Goal: Navigation & Orientation: Find specific page/section

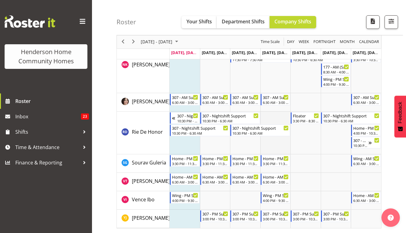
scroll to position [824, 0]
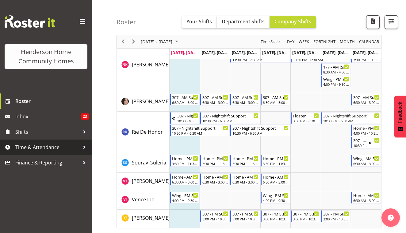
click at [32, 150] on span "Time & Attendance" at bounding box center [47, 146] width 64 height 9
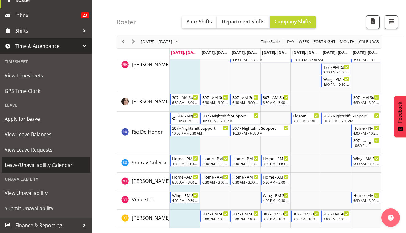
scroll to position [101, 0]
click at [70, 167] on span "Leave/Unavailability Calendar" at bounding box center [46, 164] width 83 height 9
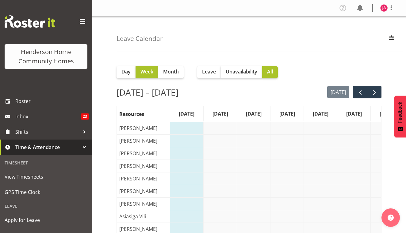
scroll to position [0, 9]
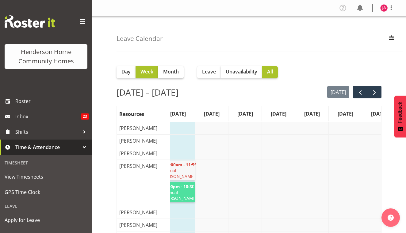
click at [173, 73] on span "Month" at bounding box center [171, 71] width 16 height 7
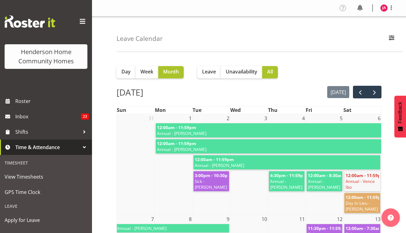
scroll to position [0, 0]
click at [378, 95] on span "next" at bounding box center [374, 92] width 7 height 7
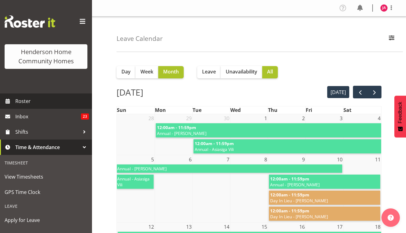
click at [49, 96] on span "Roster" at bounding box center [52, 100] width 74 height 9
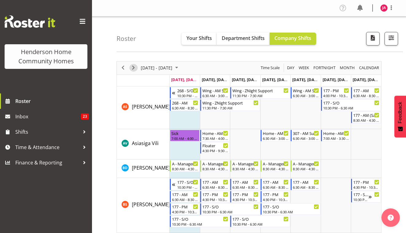
click at [134, 67] on span "Next" at bounding box center [133, 68] width 7 height 8
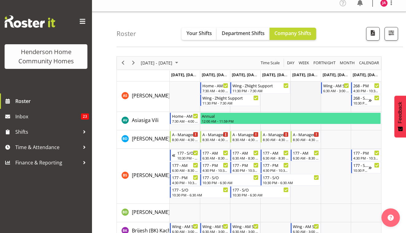
scroll to position [9, 0]
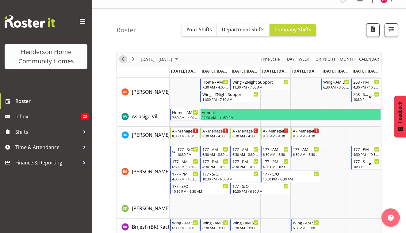
click at [122, 61] on span "Previous" at bounding box center [122, 59] width 7 height 8
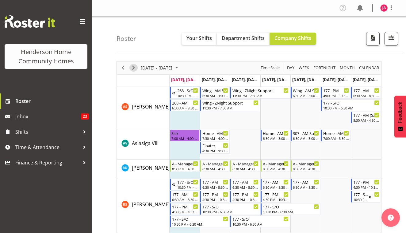
click at [134, 67] on span "Next" at bounding box center [133, 68] width 7 height 8
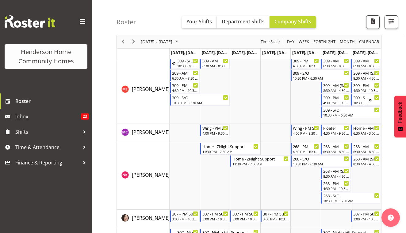
scroll to position [721, 0]
